Goal: Transaction & Acquisition: Purchase product/service

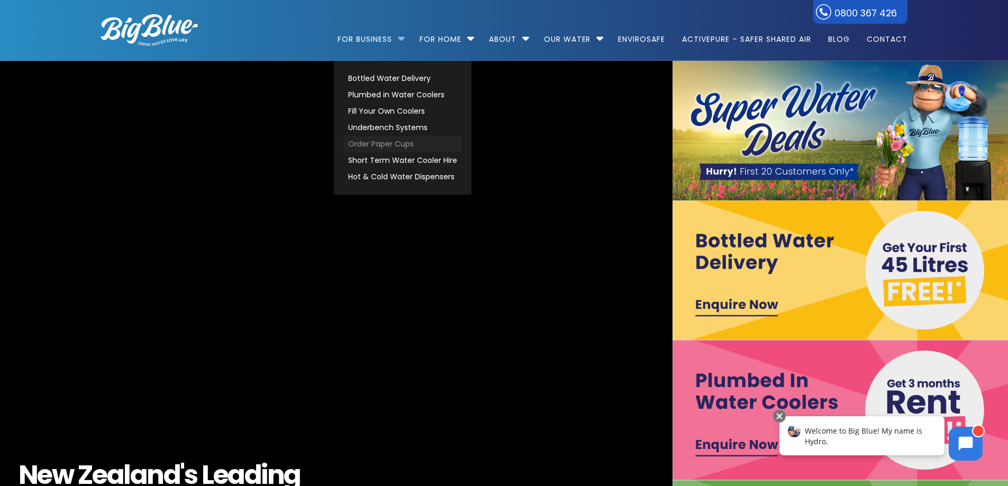
click at [385, 142] on link "Order Paper Cups" at bounding box center [402, 144] width 119 height 16
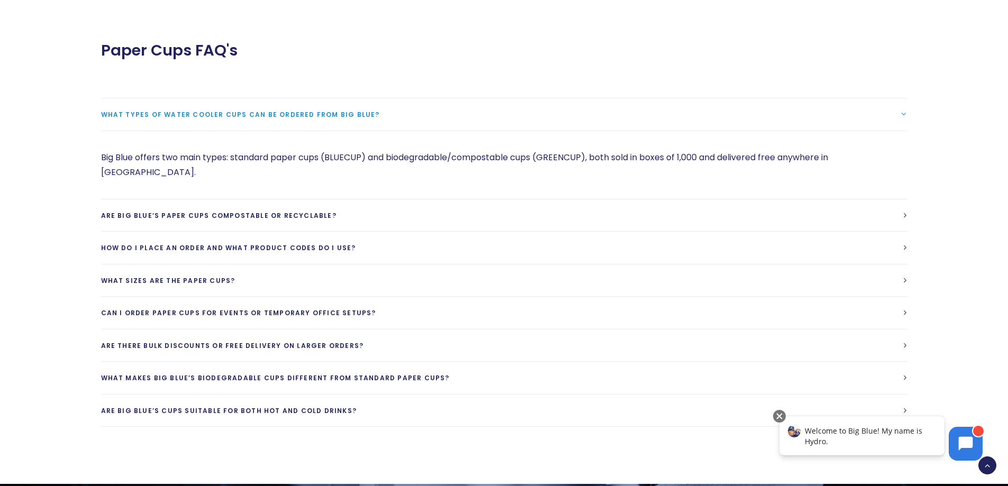
scroll to position [1270, 0]
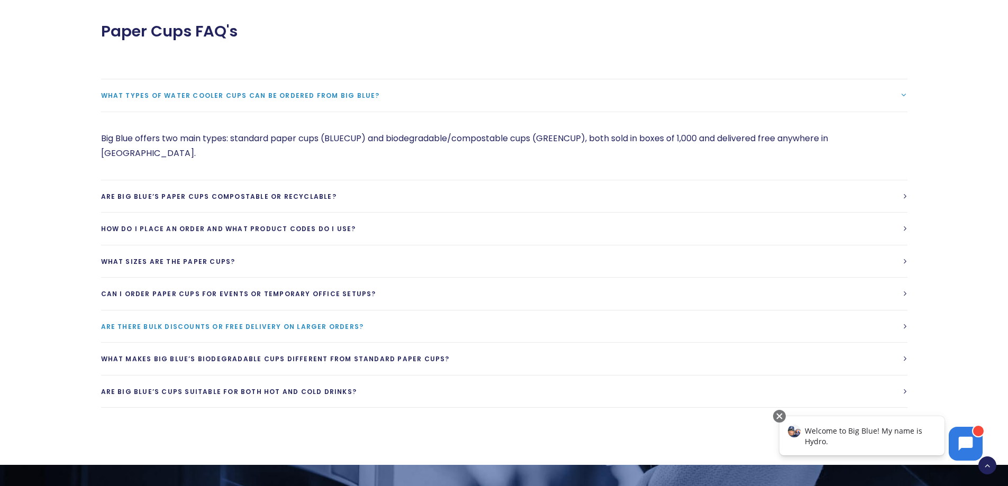
click at [353, 311] on link "Are there bulk discounts or free delivery on larger orders?" at bounding box center [504, 327] width 806 height 32
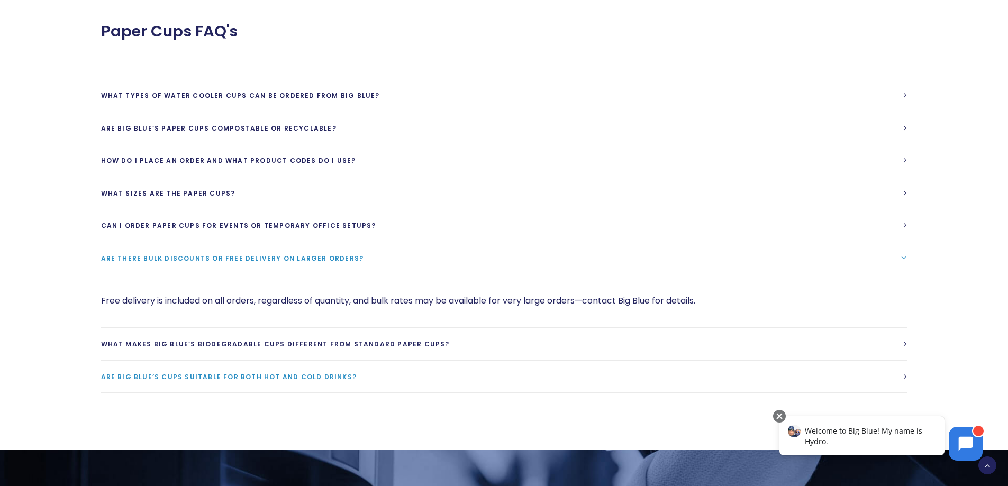
click at [372, 370] on link "Are Big Blue’s cups suitable for both hot and cold drinks?" at bounding box center [504, 377] width 806 height 32
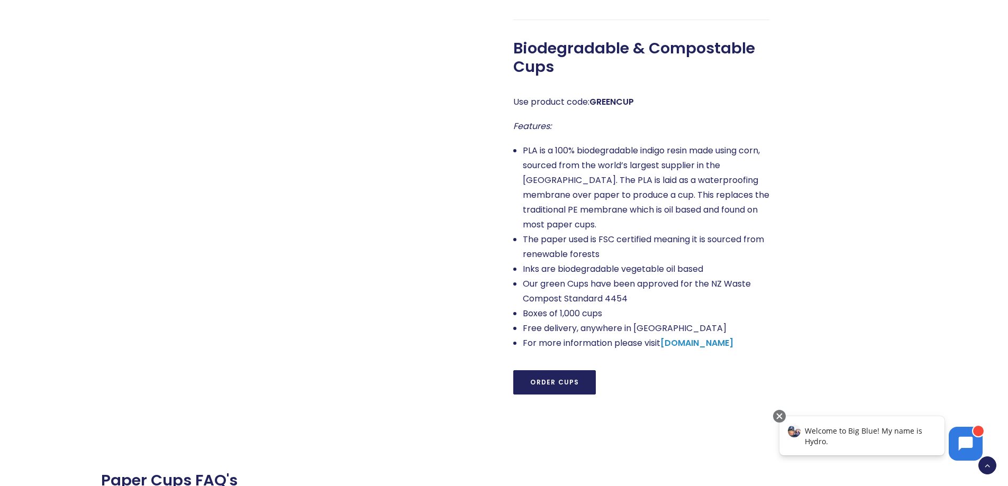
scroll to position [847, 0]
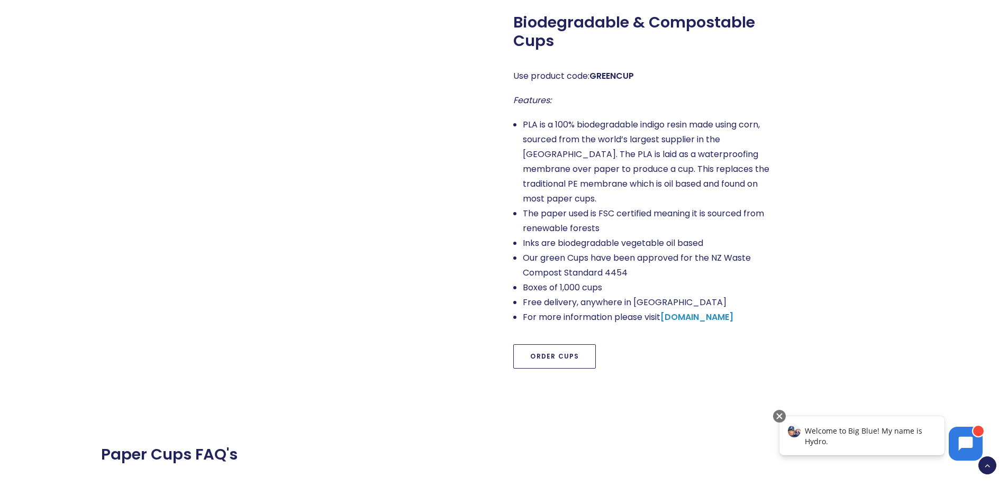
click at [558, 344] on link "Order Cups" at bounding box center [554, 356] width 83 height 24
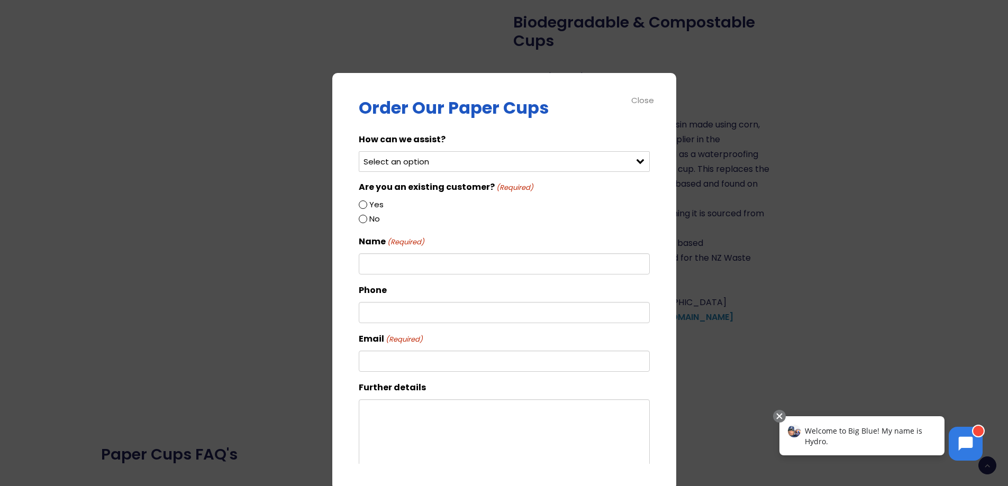
click at [366, 202] on div "Yes" at bounding box center [504, 205] width 291 height 14
click at [405, 149] on div "How can we assist? Select an option Order green cups Order blue cups I need som…" at bounding box center [504, 152] width 291 height 40
click at [401, 160] on select "Select an option Order green cups Order blue cups I need something else" at bounding box center [504, 161] width 291 height 21
select select "Order blue cups"
click at [359, 151] on select "Select an option Order green cups Order blue cups I need something else" at bounding box center [504, 161] width 291 height 21
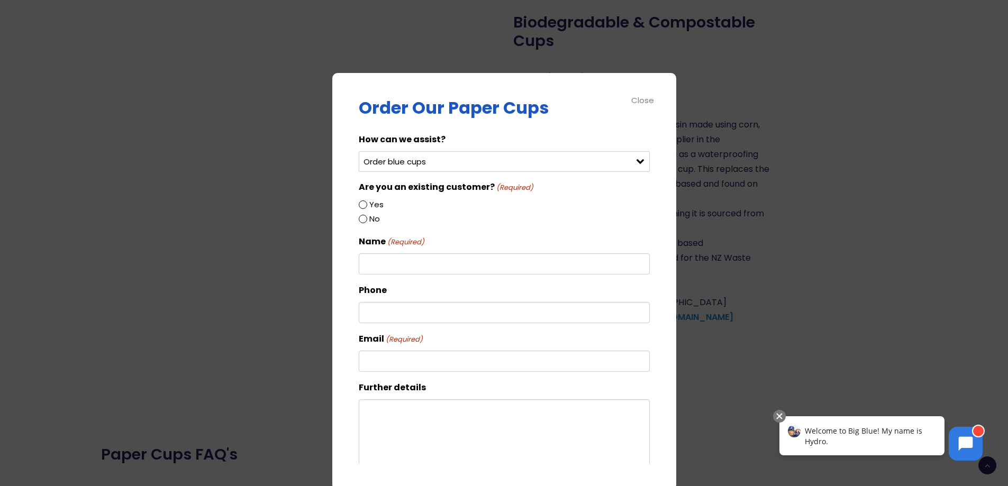
click at [377, 203] on label "Yes" at bounding box center [376, 205] width 14 height 14
click at [367, 203] on input "Yes" at bounding box center [363, 205] width 8 height 8
radio input "true"
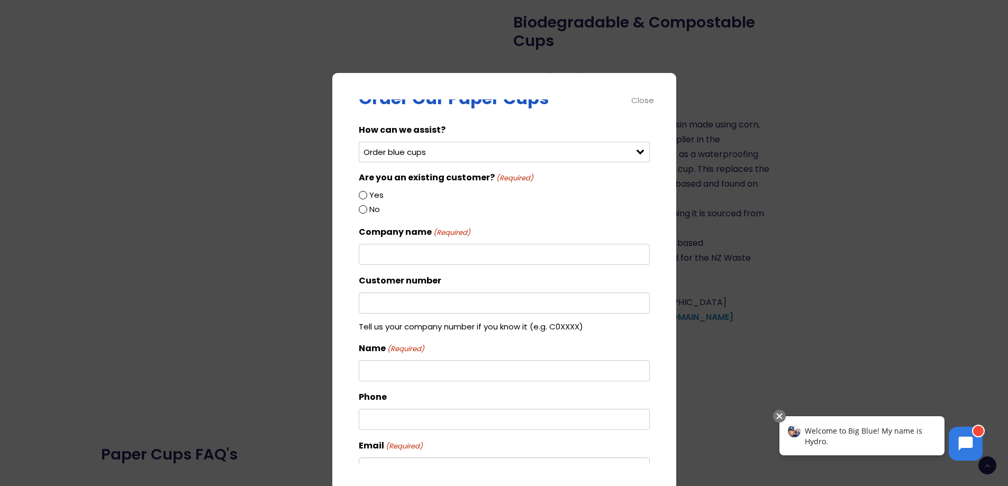
scroll to position [0, 0]
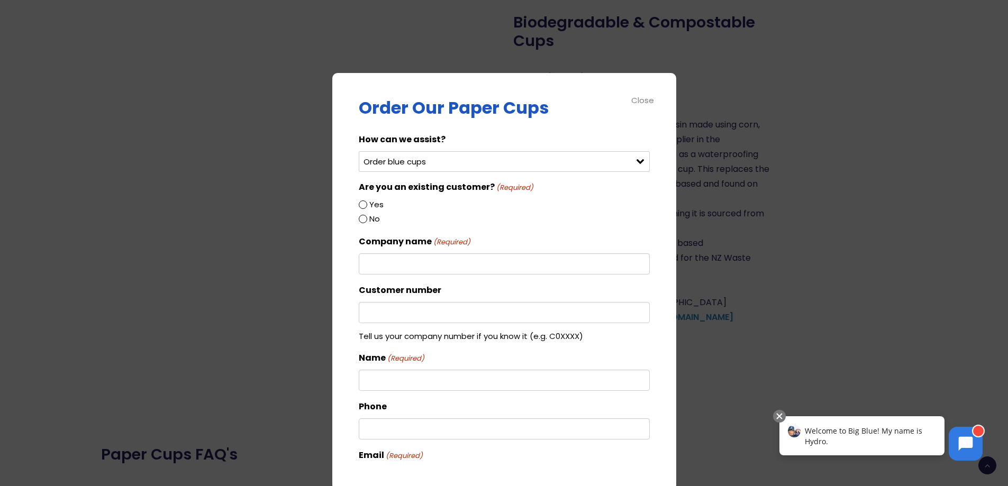
click at [403, 263] on input "Company name (Required)" at bounding box center [504, 263] width 291 height 21
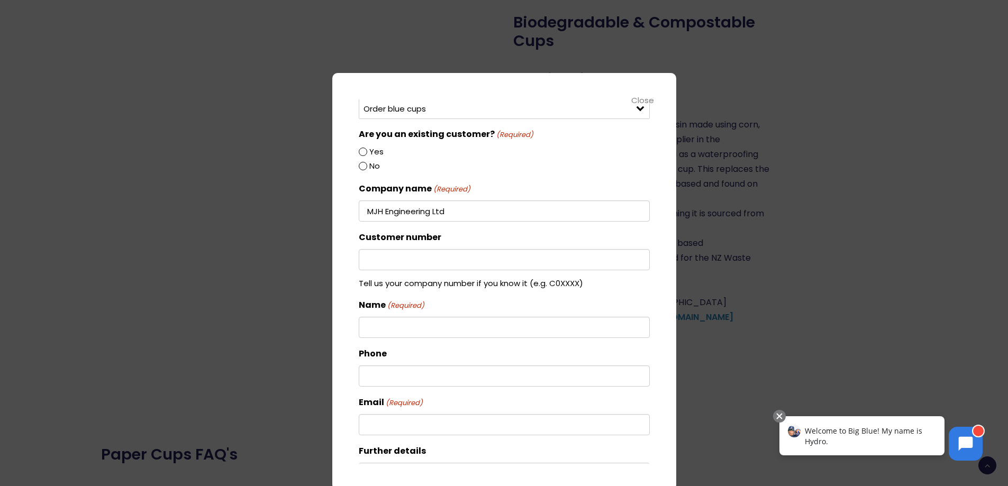
type input "MJH Engineering Ltd"
click at [434, 326] on input "Name (Required)" at bounding box center [504, 327] width 291 height 21
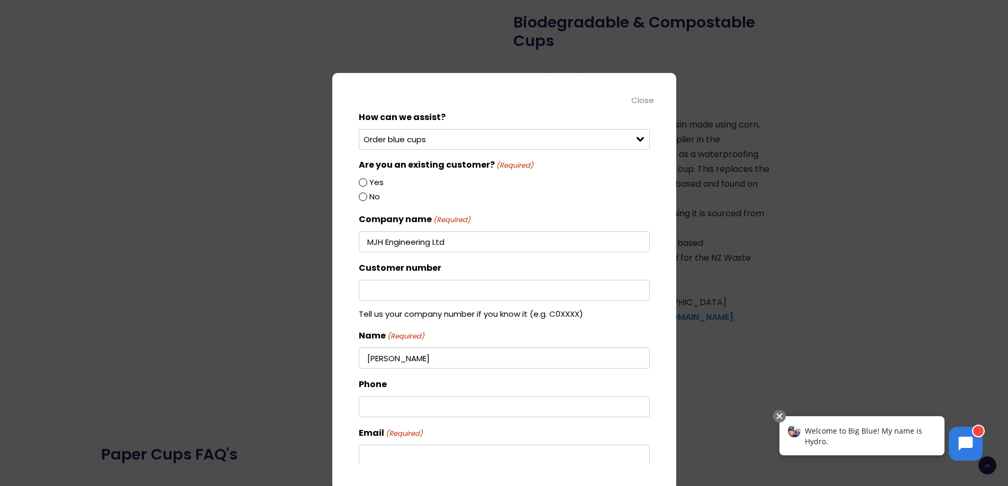
scroll to position [0, 0]
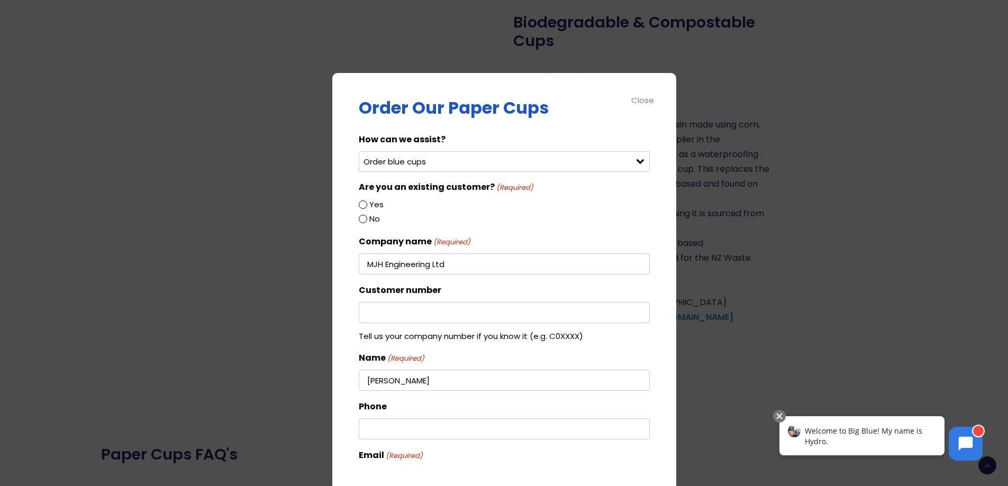
type input "[PERSON_NAME]"
click at [647, 99] on div "Close" at bounding box center [643, 100] width 24 height 12
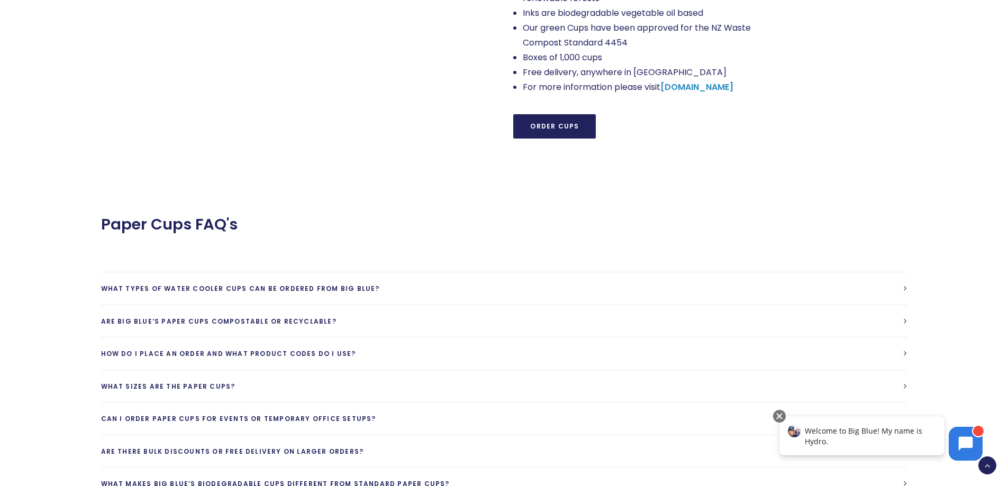
scroll to position [1058, 0]
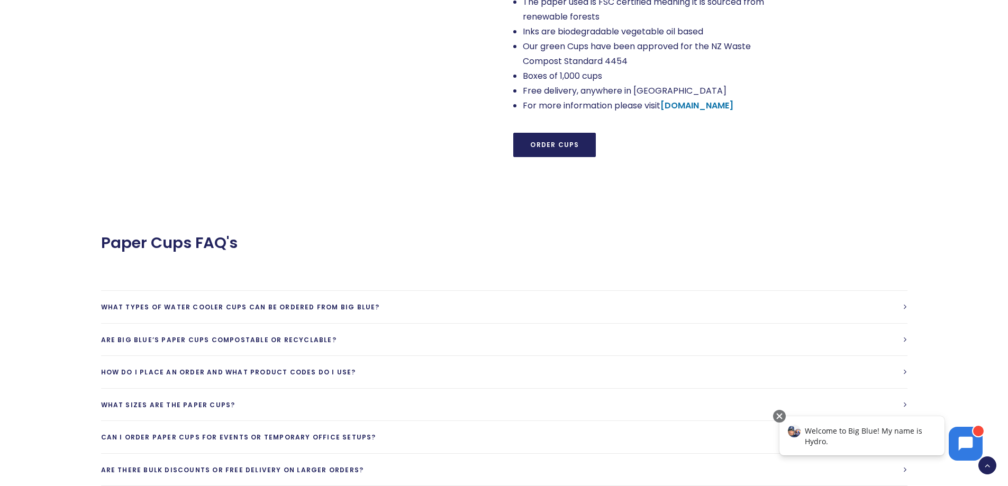
click at [688, 99] on strong "[DOMAIN_NAME]" at bounding box center [696, 105] width 73 height 12
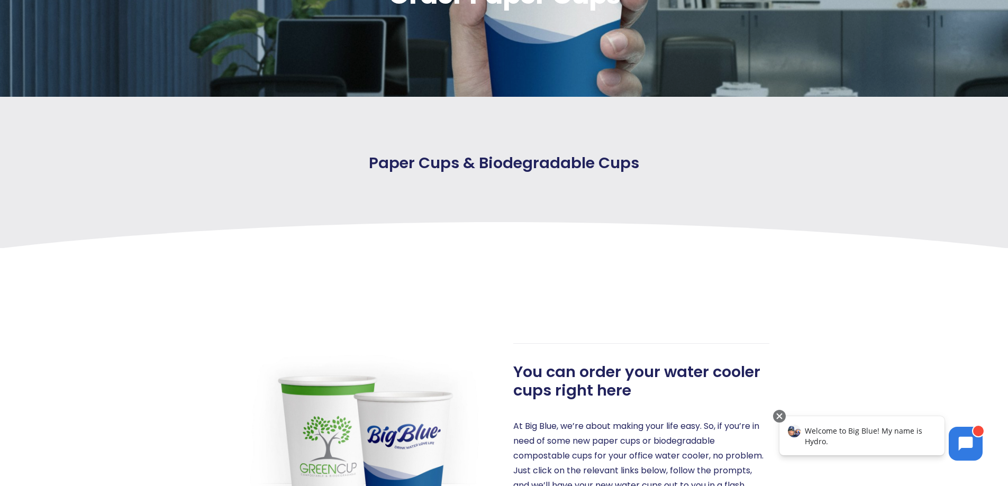
scroll to position [0, 0]
